Goal: Task Accomplishment & Management: Use online tool/utility

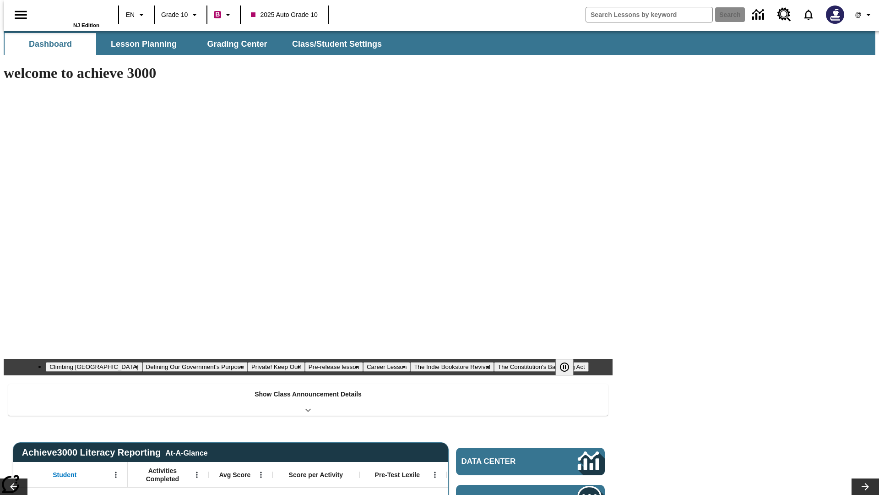
type input "-1"
click at [234, 44] on span "Grading Center" at bounding box center [237, 44] width 60 height 11
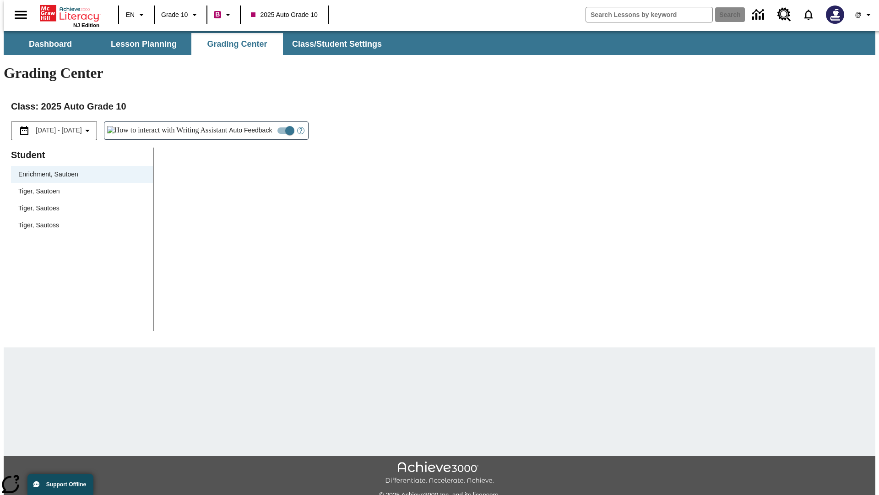
click at [79, 186] on div "Tiger, Sautoen" at bounding box center [81, 191] width 127 height 10
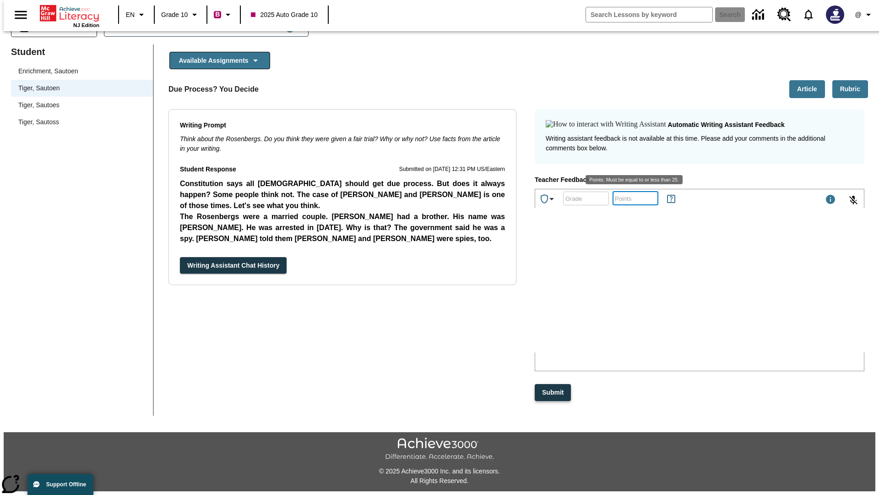
scroll to position [21, 0]
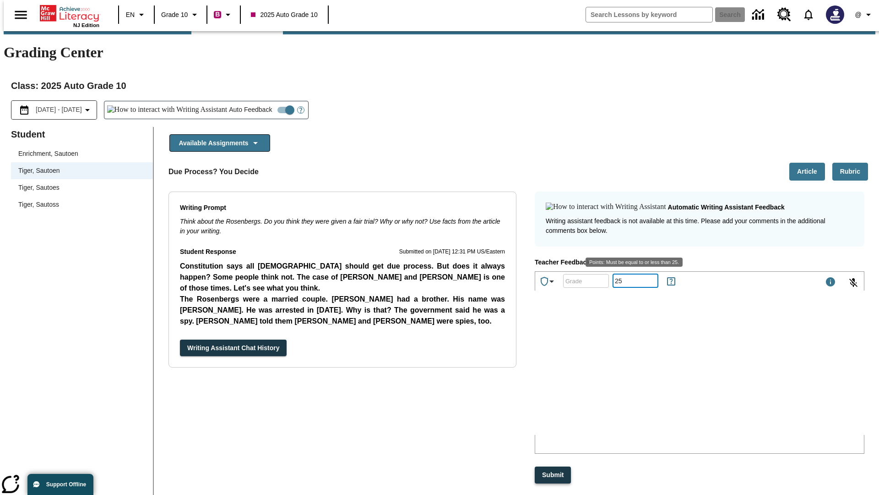
type input "25"
click at [554, 466] on button "Submit" at bounding box center [553, 474] width 36 height 17
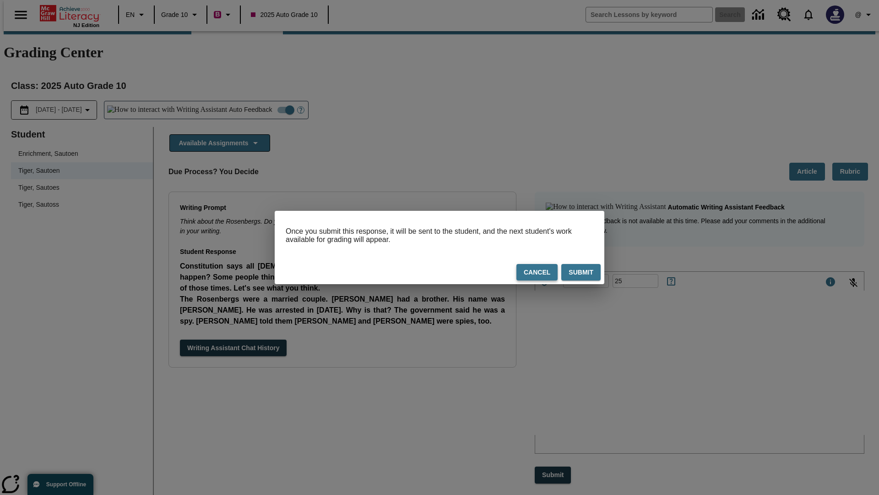
click at [538, 273] on button "Cancel" at bounding box center [537, 272] width 41 height 17
